Goal: Information Seeking & Learning: Learn about a topic

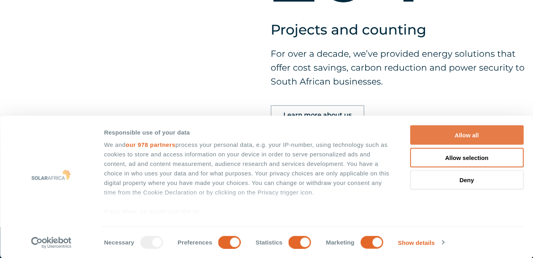
click at [496, 136] on button "Allow all" at bounding box center [466, 134] width 113 height 19
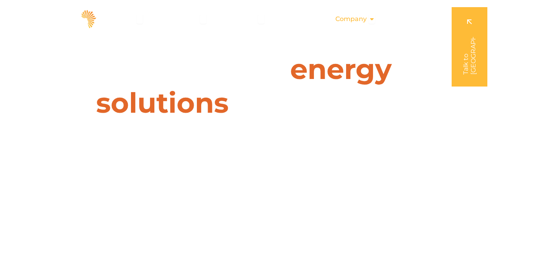
click at [364, 16] on span "Company" at bounding box center [350, 19] width 31 height 10
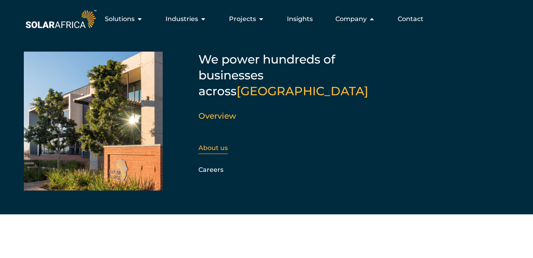
click at [213, 142] on div "About us" at bounding box center [241, 148] width 86 height 12
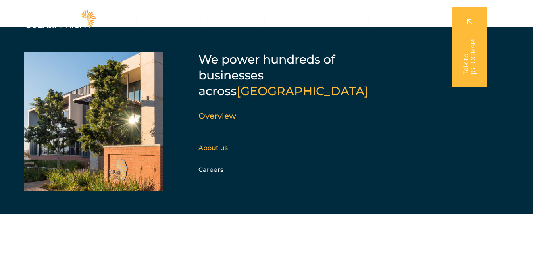
click at [216, 144] on link "About us" at bounding box center [212, 148] width 29 height 8
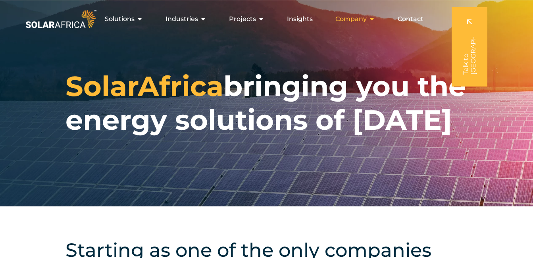
click at [357, 27] on div "Company Close Company Open Company" at bounding box center [355, 19] width 52 height 16
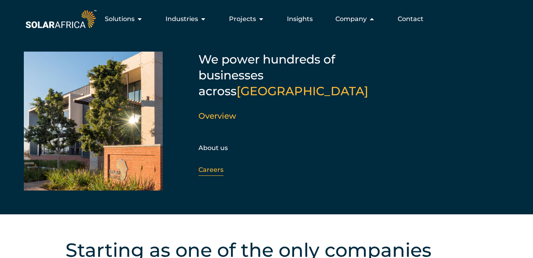
click at [217, 166] on link "Careers" at bounding box center [210, 170] width 25 height 8
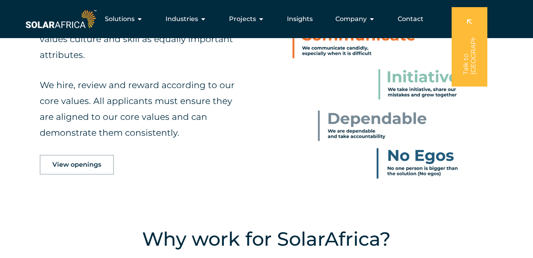
scroll to position [342, 0]
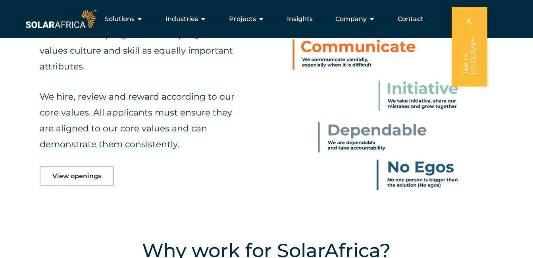
click at [100, 169] on link "View openings" at bounding box center [77, 176] width 74 height 20
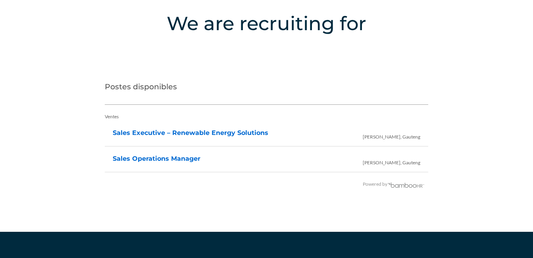
scroll to position [1620, 0]
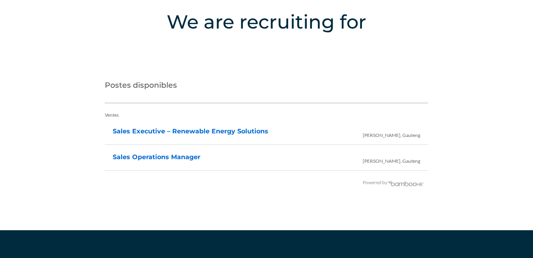
click at [397, 156] on span "Irene, Gauteng" at bounding box center [392, 159] width 58 height 19
click at [391, 165] on span "Irene, Gauteng" at bounding box center [392, 159] width 58 height 19
click at [423, 150] on ul "Sales Operations Manager Irene, Gauteng" at bounding box center [266, 160] width 323 height 22
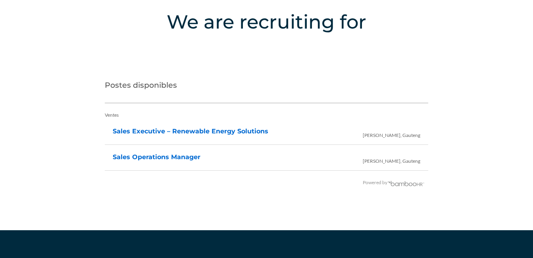
drag, startPoint x: 389, startPoint y: 160, endPoint x: 419, endPoint y: 161, distance: 29.8
click at [419, 161] on span "Irene, Gauteng" at bounding box center [392, 159] width 58 height 19
copy span "Irene, Gauteng"
